Goal: Transaction & Acquisition: Subscribe to service/newsletter

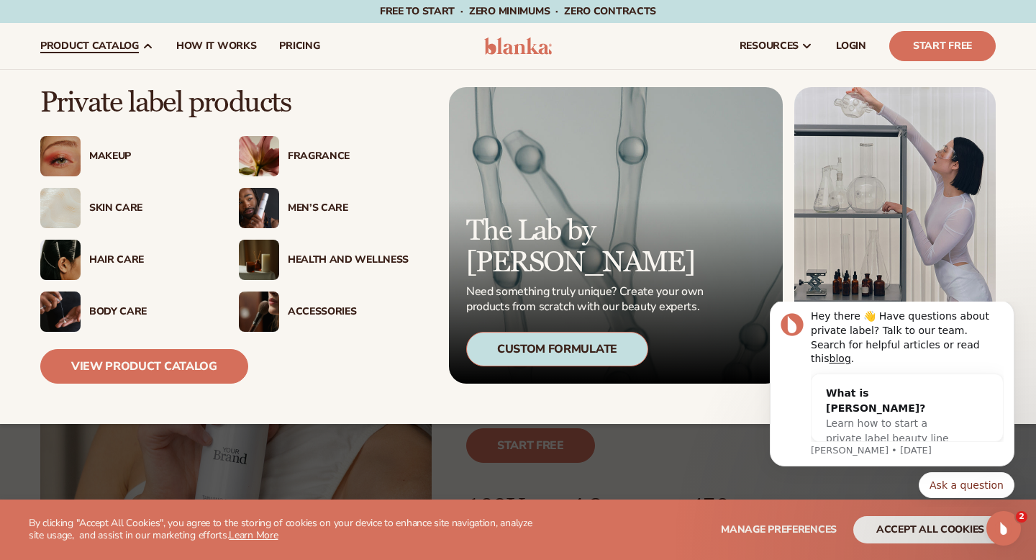
click at [117, 153] on div "Makeup" at bounding box center [149, 156] width 121 height 12
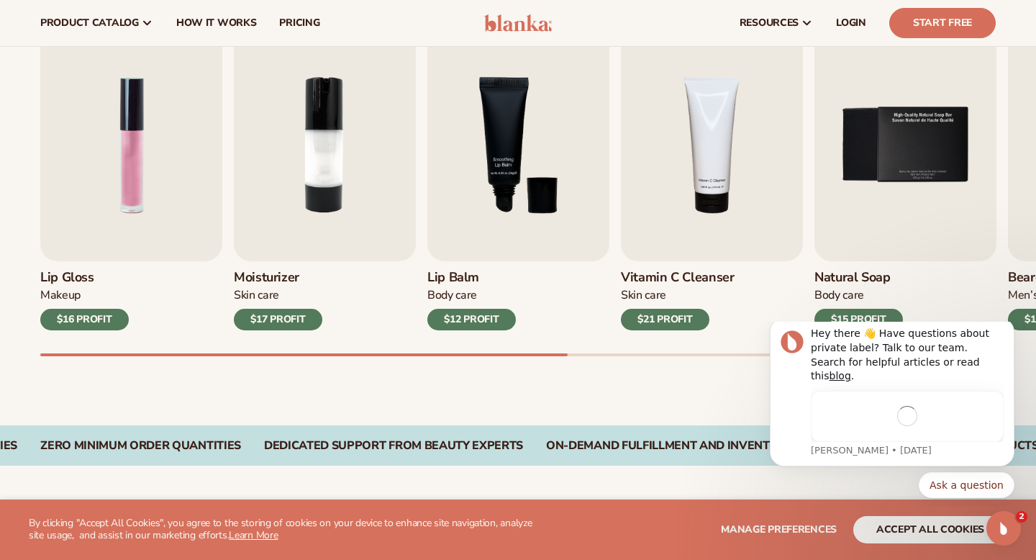
scroll to position [483, 0]
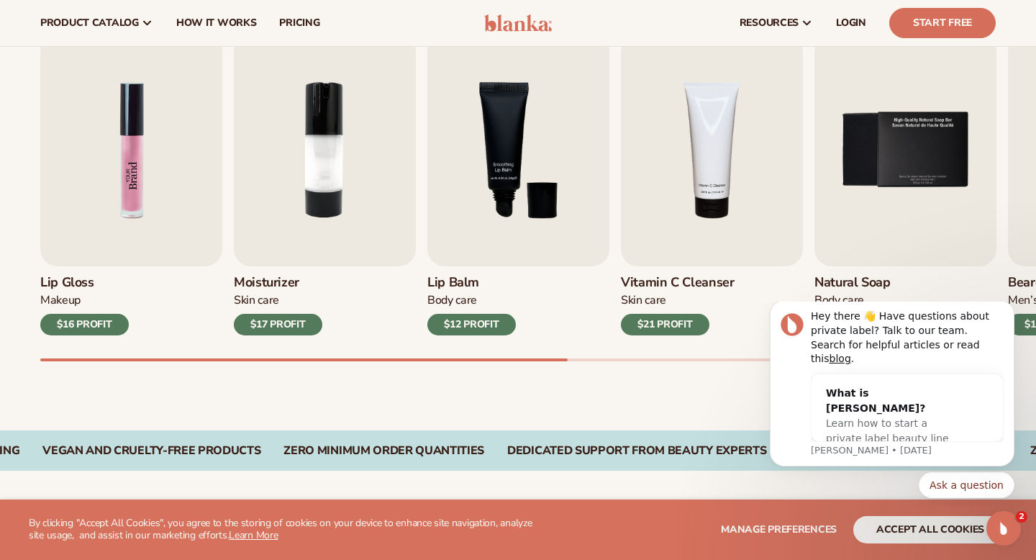
click at [114, 220] on img "1 / 9" at bounding box center [131, 150] width 182 height 232
click at [134, 192] on img "1 / 9" at bounding box center [131, 150] width 182 height 232
click at [500, 247] on img "3 / 9" at bounding box center [518, 150] width 182 height 232
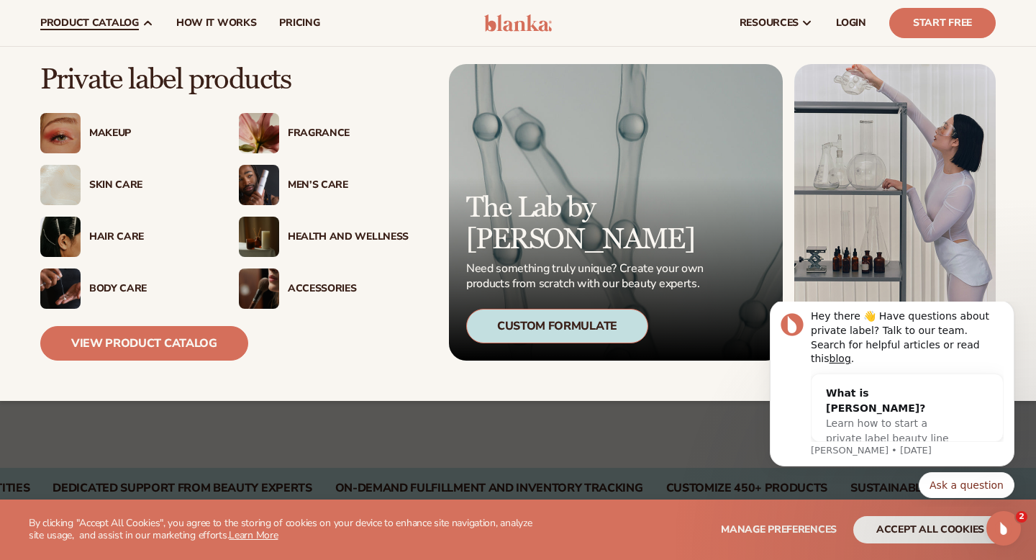
scroll to position [430, 0]
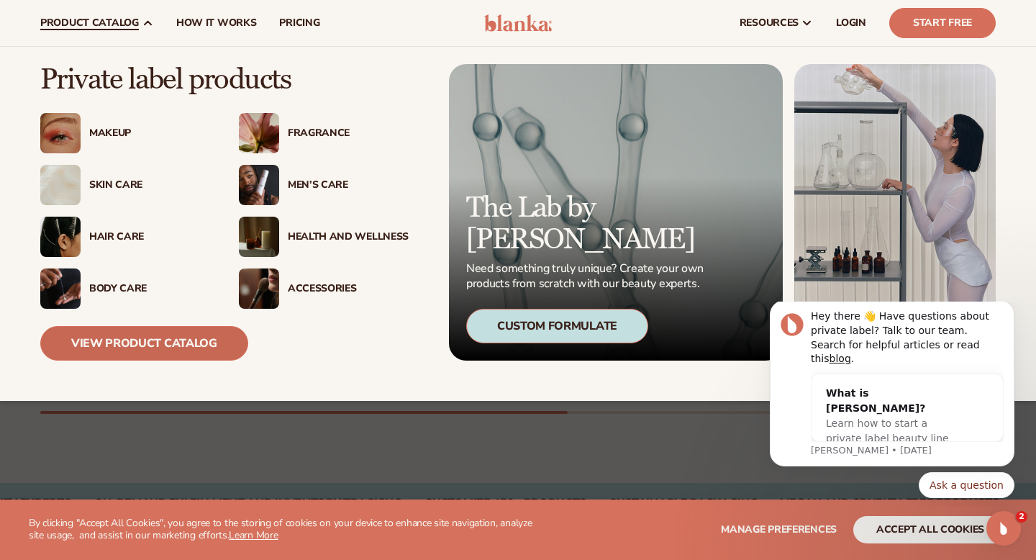
click at [199, 348] on link "View Product Catalog" at bounding box center [144, 343] width 208 height 35
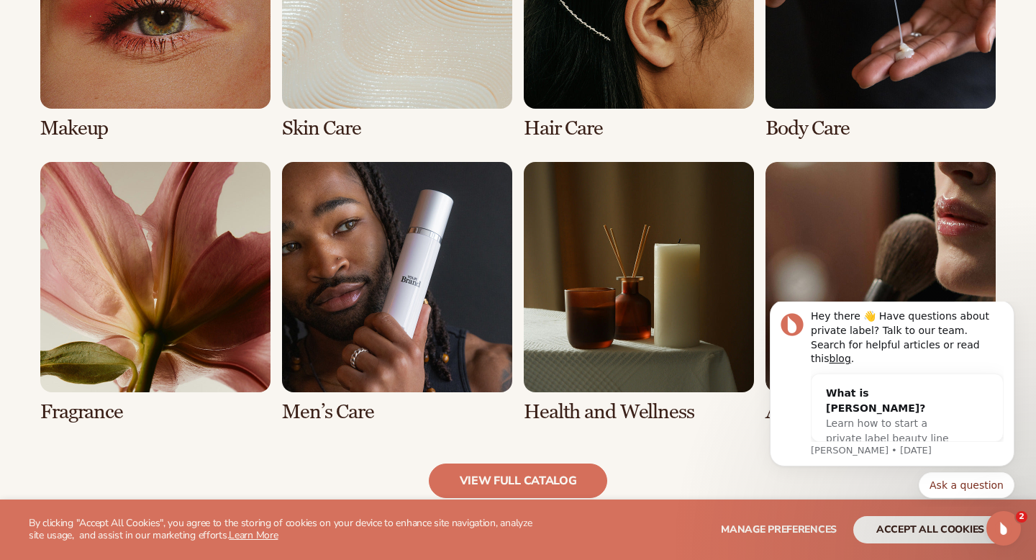
scroll to position [1205, 0]
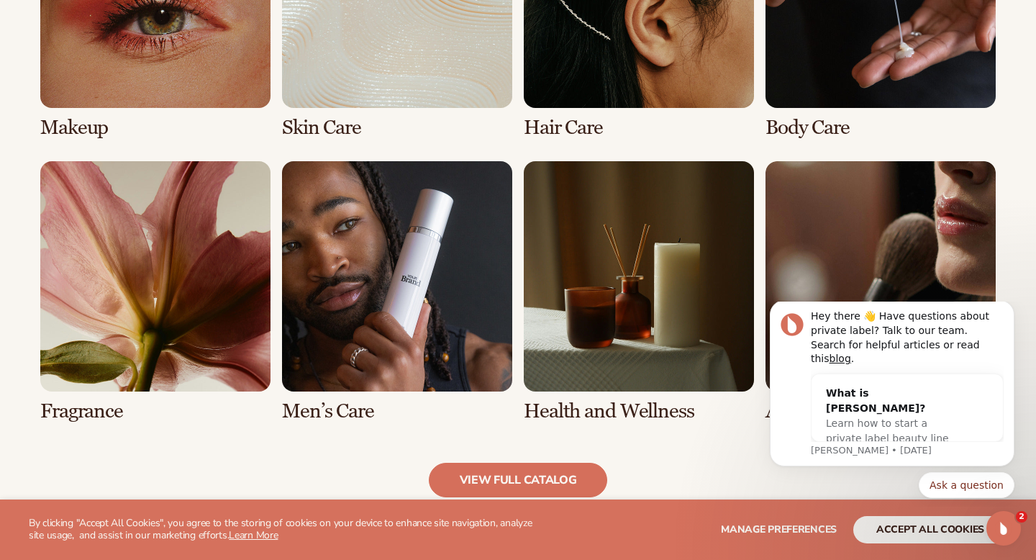
click at [186, 99] on link "1 / 8" at bounding box center [155, 8] width 230 height 261
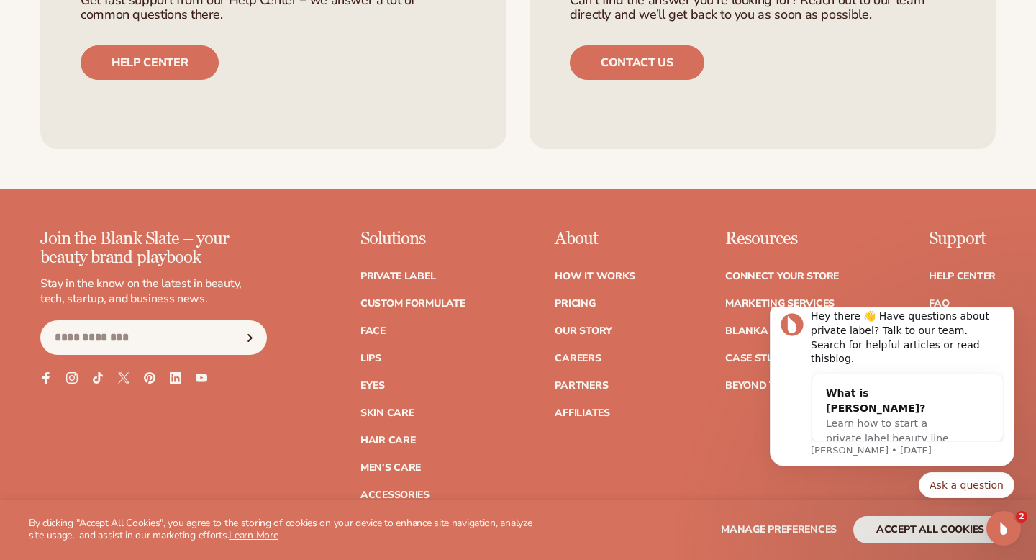
scroll to position [2883, 0]
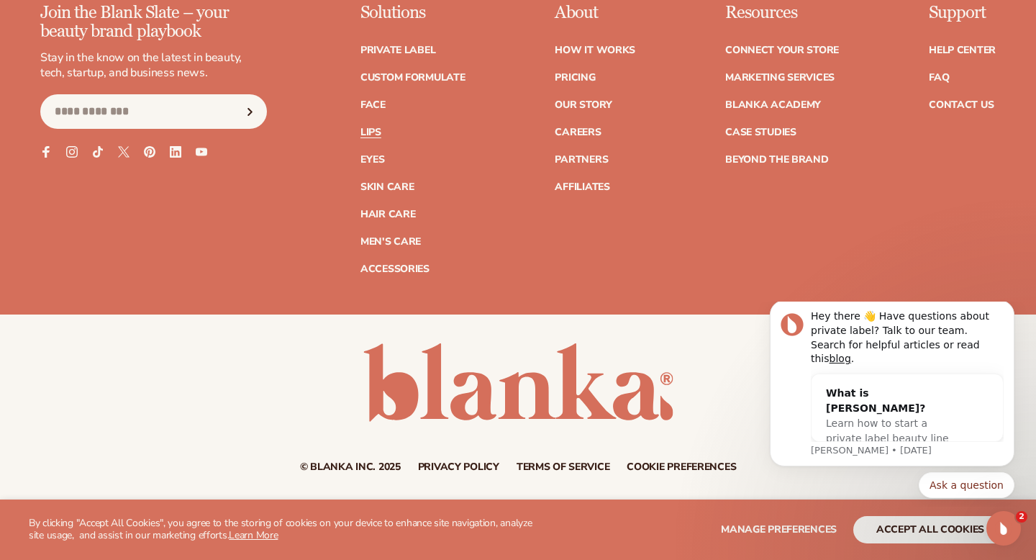
click at [378, 135] on link "Lips" at bounding box center [370, 132] width 21 height 10
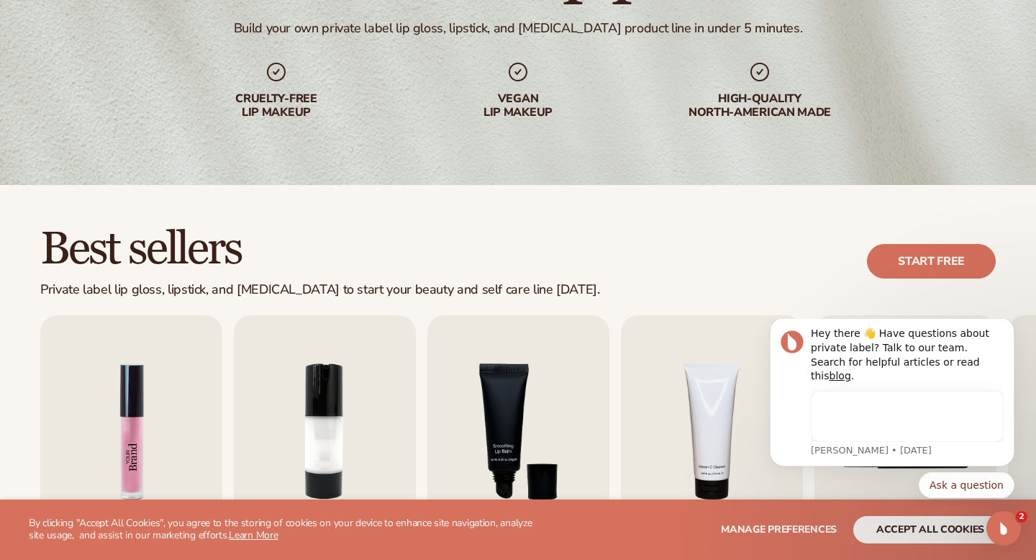
click at [150, 374] on img "1 / 9" at bounding box center [131, 431] width 182 height 232
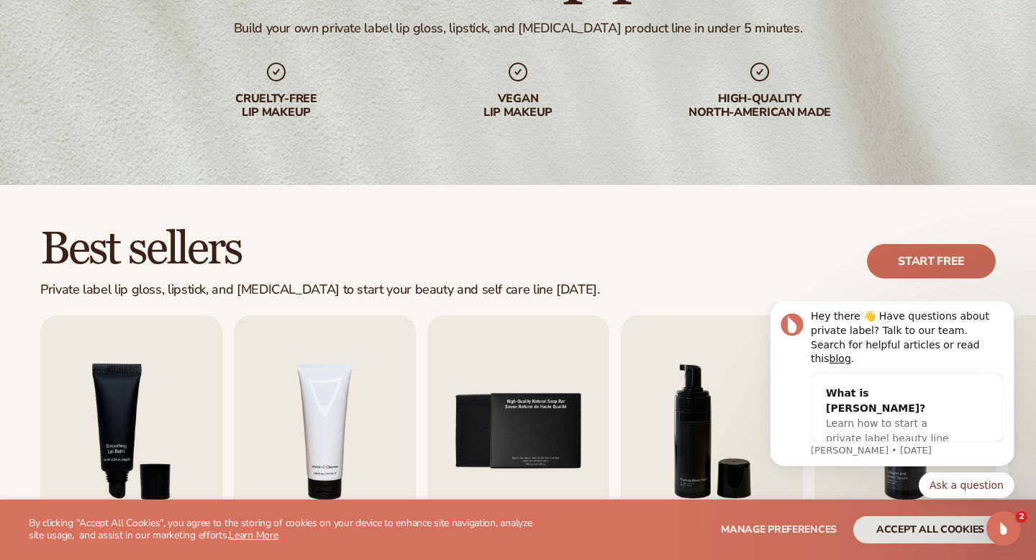
click at [910, 261] on link "Start free" at bounding box center [931, 261] width 129 height 35
